Goal: Information Seeking & Learning: Find specific fact

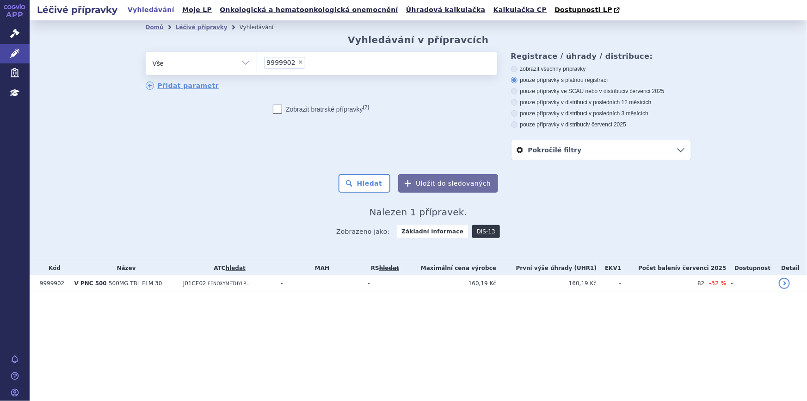
click at [298, 62] on span "×" at bounding box center [301, 62] width 6 height 6
click at [257, 62] on select "9999902" at bounding box center [257, 62] width 0 height 23
click at [299, 64] on ul at bounding box center [377, 61] width 240 height 19
click at [257, 64] on select "9999902" at bounding box center [257, 62] width 0 height 23
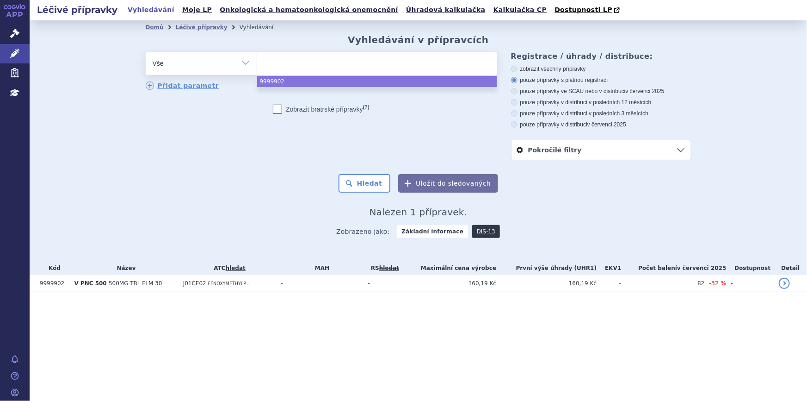
select select "9999902"
click at [92, 58] on div "Domů Léčivé přípravky Vyhledávání Vyhledávání v přípravcích odstranit Vše Přípr…" at bounding box center [418, 140] width 777 height 240
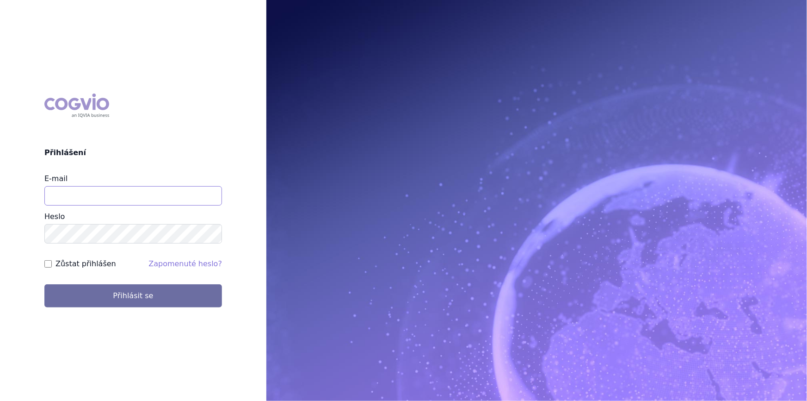
click at [144, 192] on input "E-mail" at bounding box center [133, 195] width 178 height 19
type input "aplikace.ocul1@vzp.cz"
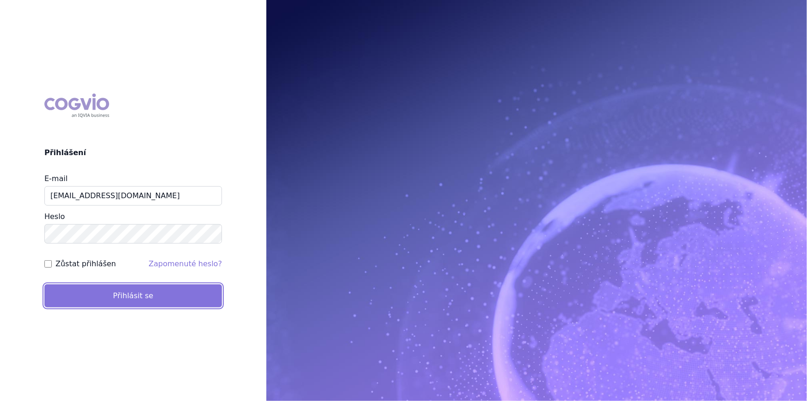
click at [121, 302] on button "Přihlásit se" at bounding box center [133, 295] width 178 height 23
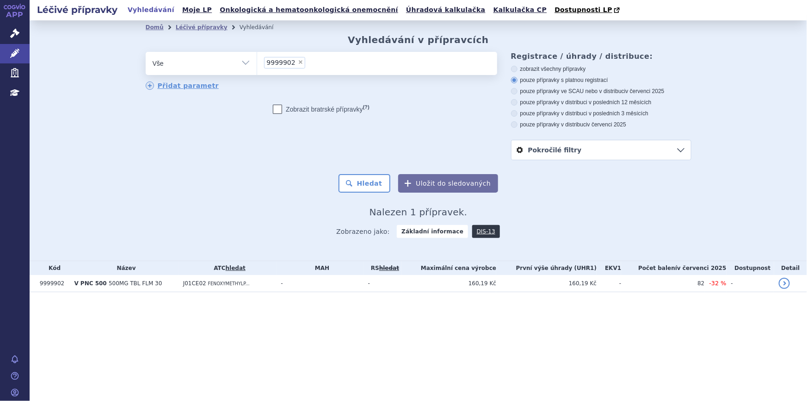
click at [298, 64] on span "×" at bounding box center [301, 62] width 6 height 6
click at [257, 64] on select "9999902" at bounding box center [257, 62] width 0 height 23
select select
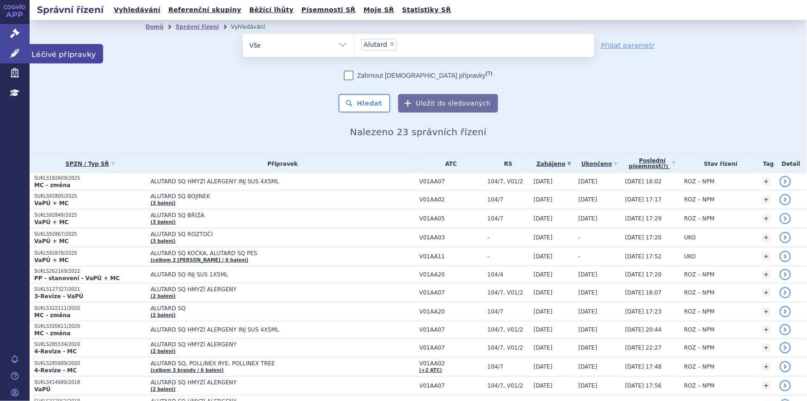
click at [13, 55] on icon at bounding box center [14, 53] width 9 height 9
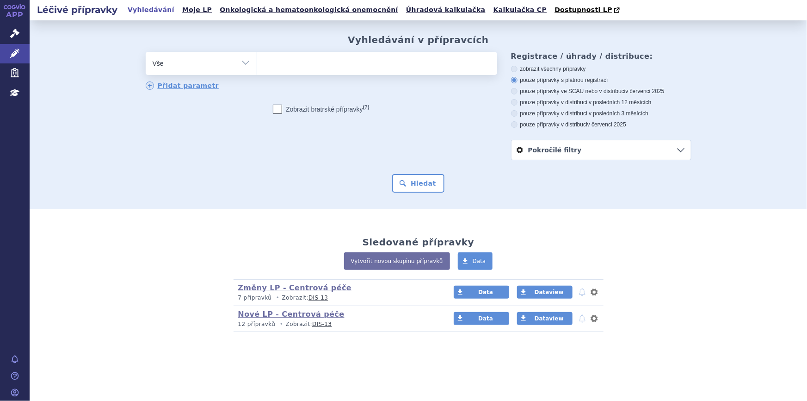
click at [386, 68] on ul at bounding box center [377, 61] width 240 height 19
click at [257, 68] on select at bounding box center [257, 62] width 0 height 23
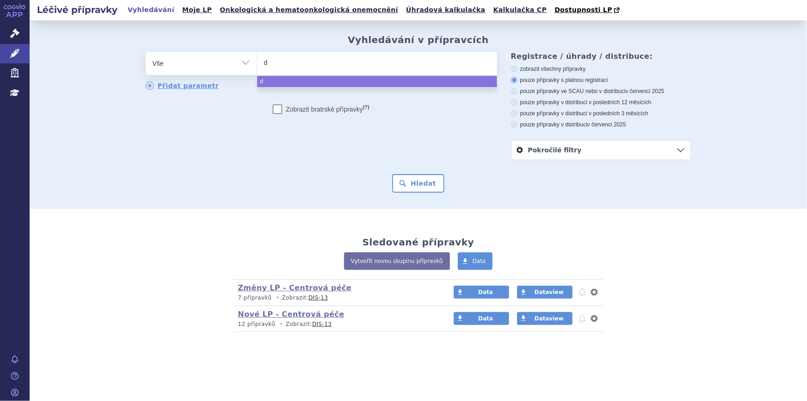
type input "dy"
type input "dys"
type input "dyspo"
type input "dyspor"
type input "[MEDICAL_DATA]"
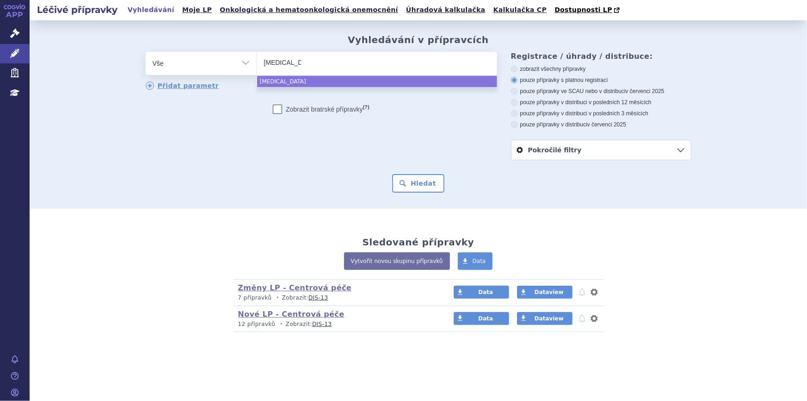
select select "[MEDICAL_DATA]"
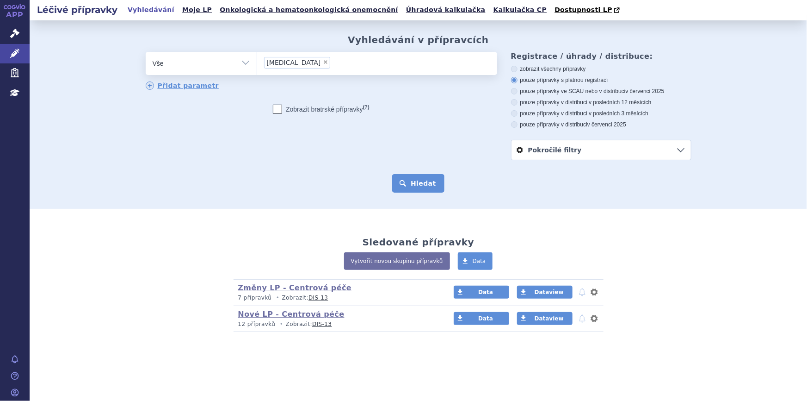
click at [426, 180] on button "Hledat" at bounding box center [418, 183] width 52 height 18
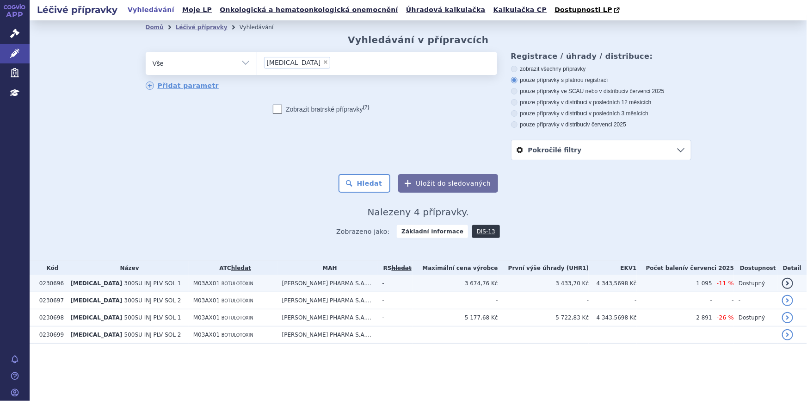
click at [154, 283] on td "[MEDICAL_DATA] 300SU INJ PLV SOL 1" at bounding box center [127, 283] width 123 height 17
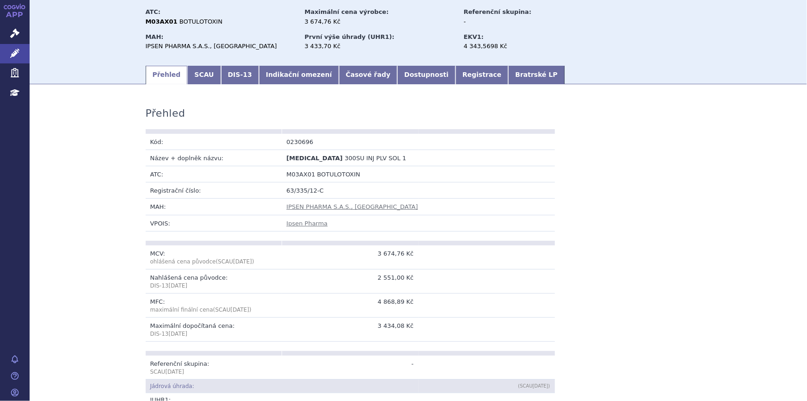
scroll to position [42, 0]
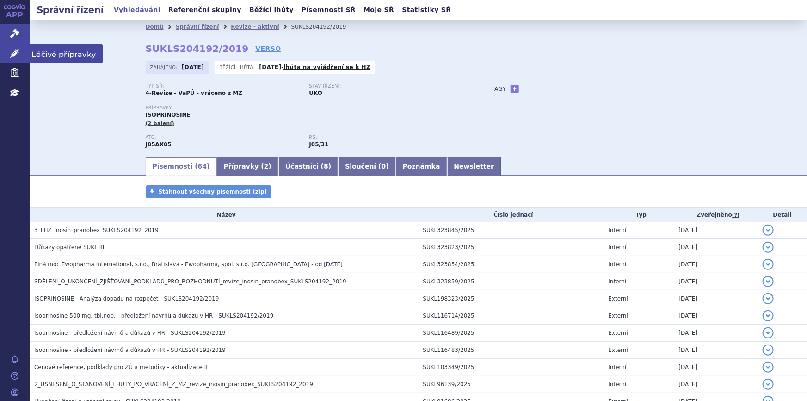
click at [14, 51] on icon at bounding box center [14, 53] width 9 height 9
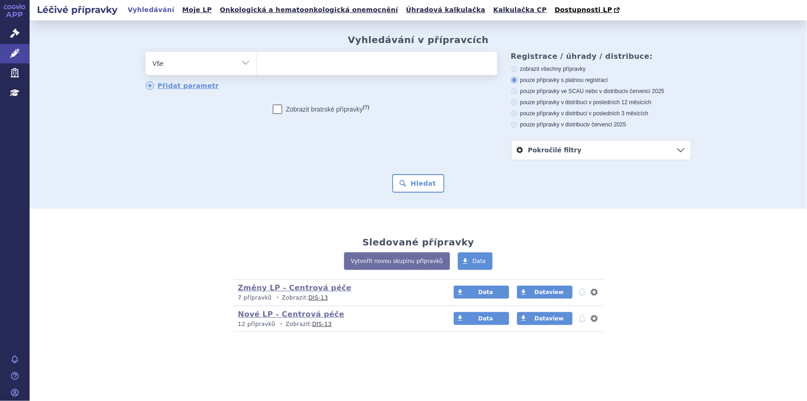
click at [322, 67] on ul at bounding box center [377, 61] width 240 height 19
click at [257, 67] on select at bounding box center [257, 62] width 0 height 23
paste input "A008236"
type input "A008236"
select select "A008236"
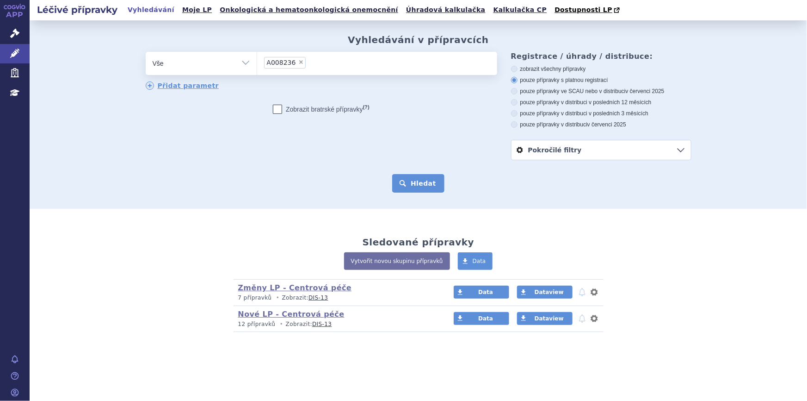
click at [417, 179] on button "Hledat" at bounding box center [418, 183] width 52 height 18
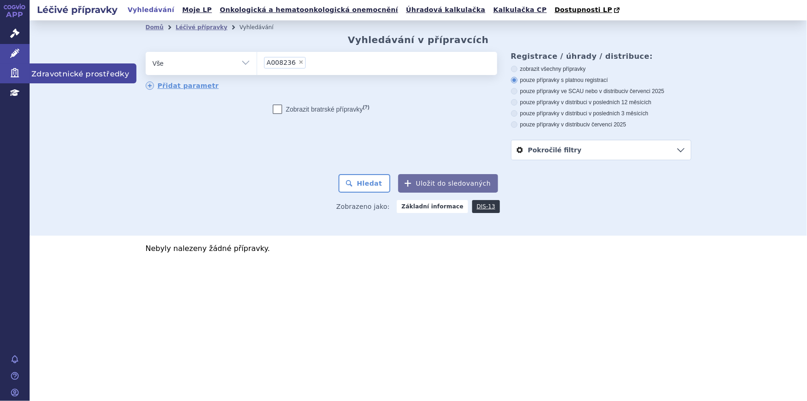
click at [18, 73] on icon at bounding box center [14, 72] width 9 height 9
